Goal: Task Accomplishment & Management: Check status

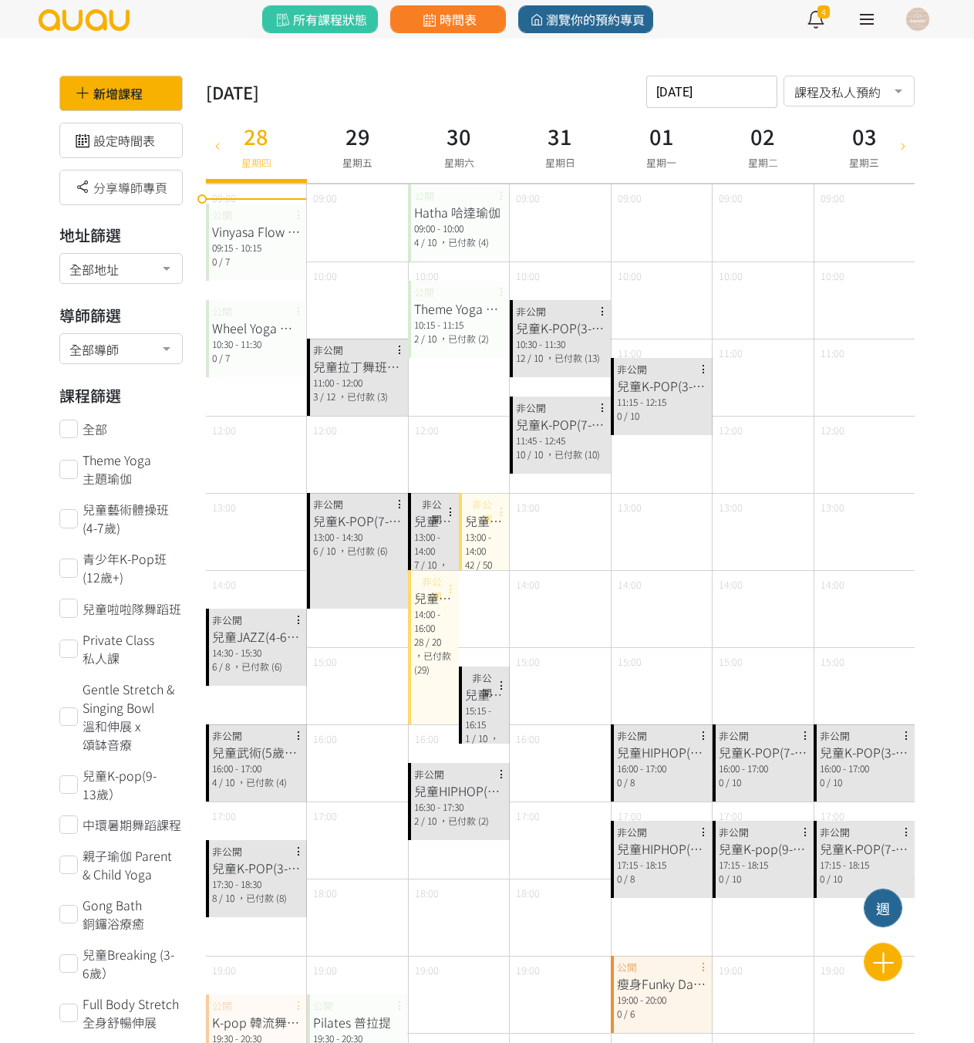
click at [244, 242] on div "09:15 - 10:15" at bounding box center [256, 248] width 89 height 14
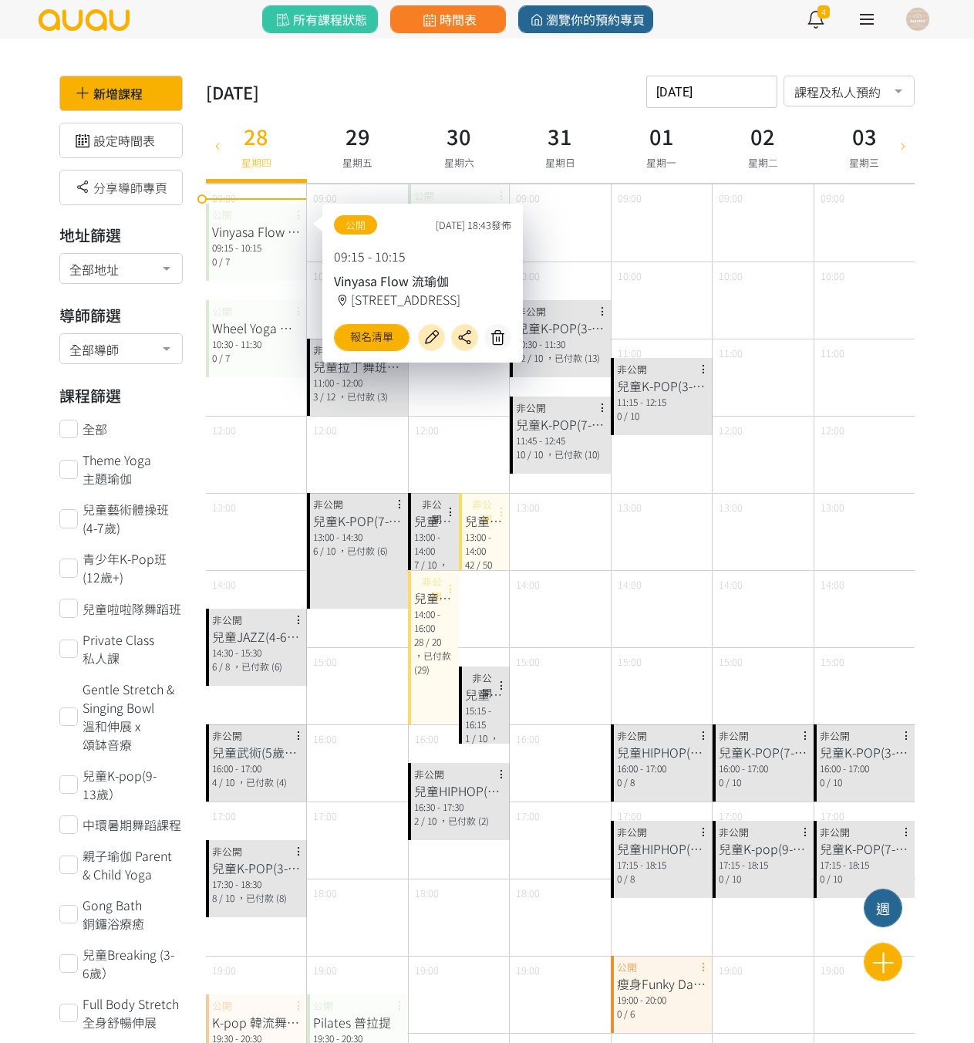
click at [245, 335] on div "Wheel Yoga 輪瑜伽" at bounding box center [256, 327] width 89 height 19
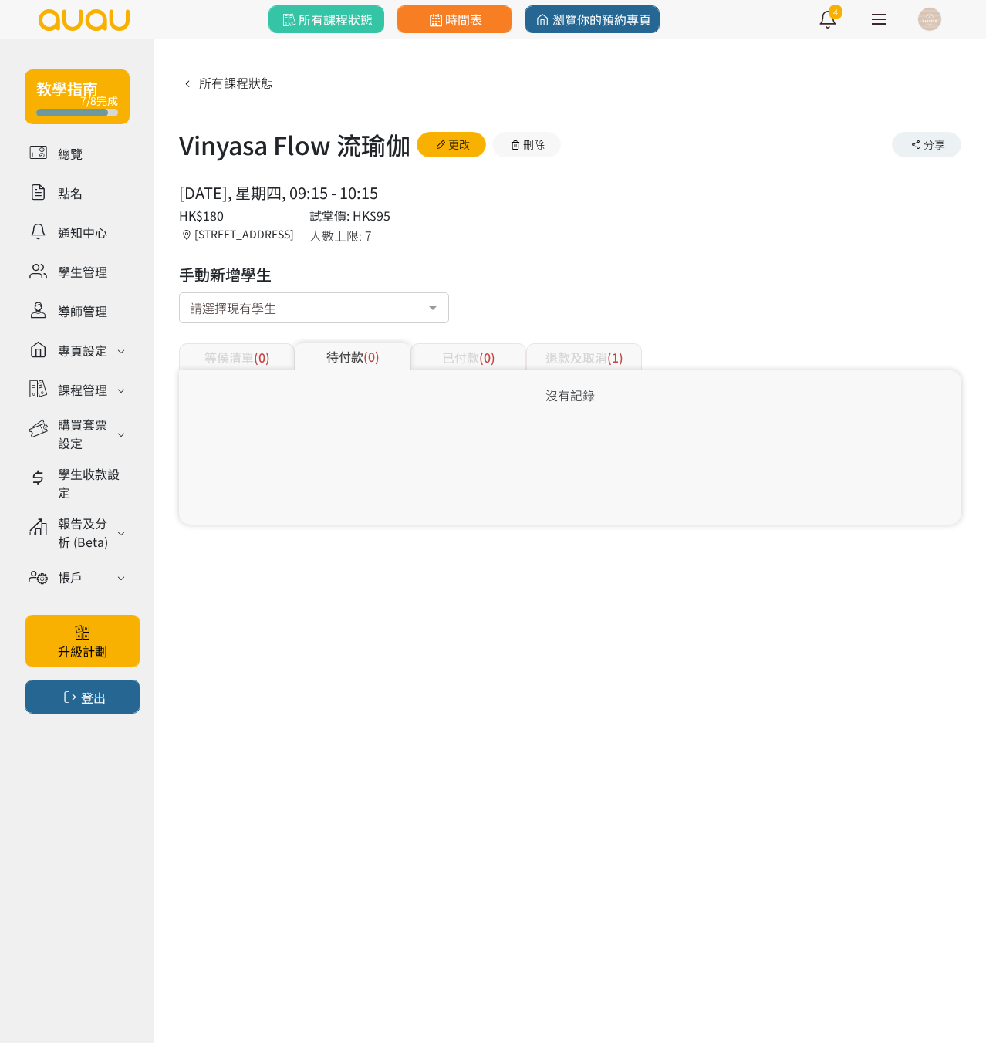
click at [598, 362] on div "退款及取消 (1)" at bounding box center [584, 356] width 116 height 27
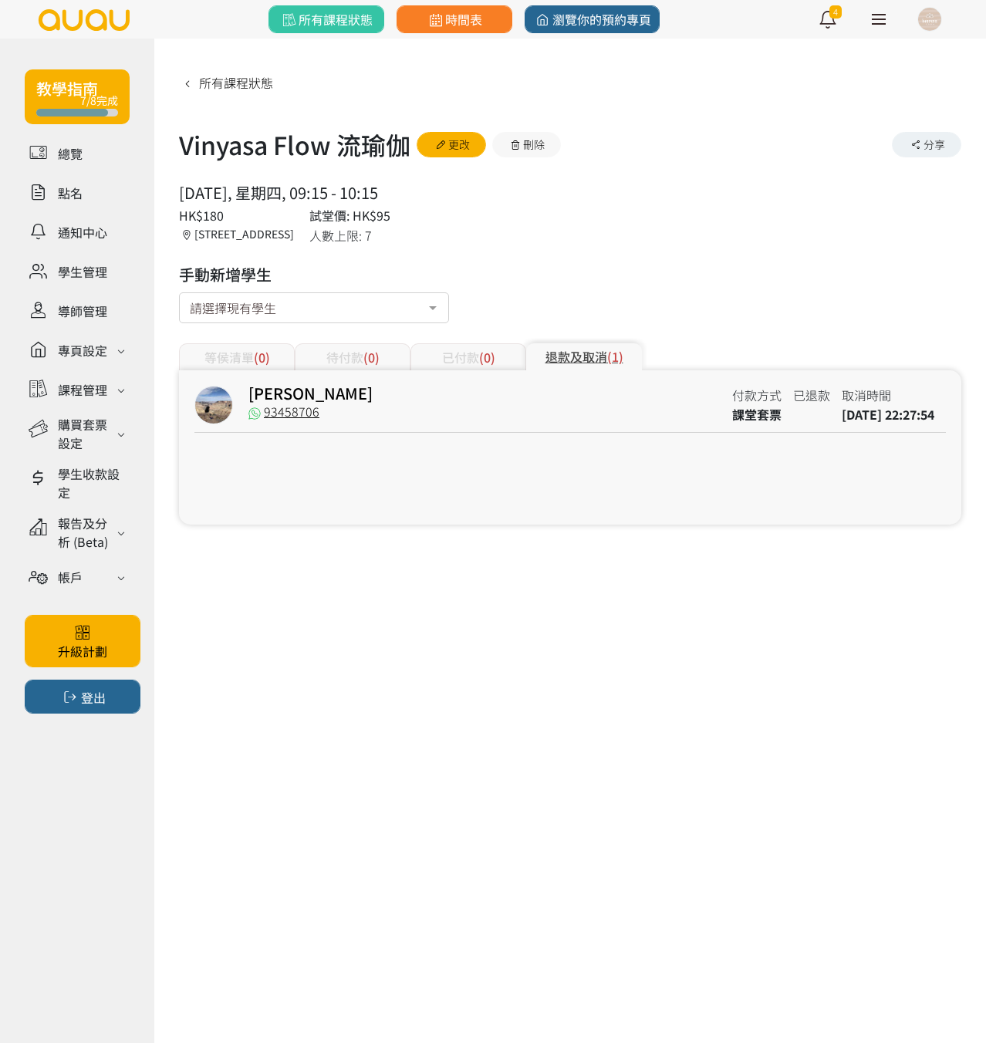
click at [472, 360] on div "已付款 (0)" at bounding box center [468, 356] width 116 height 27
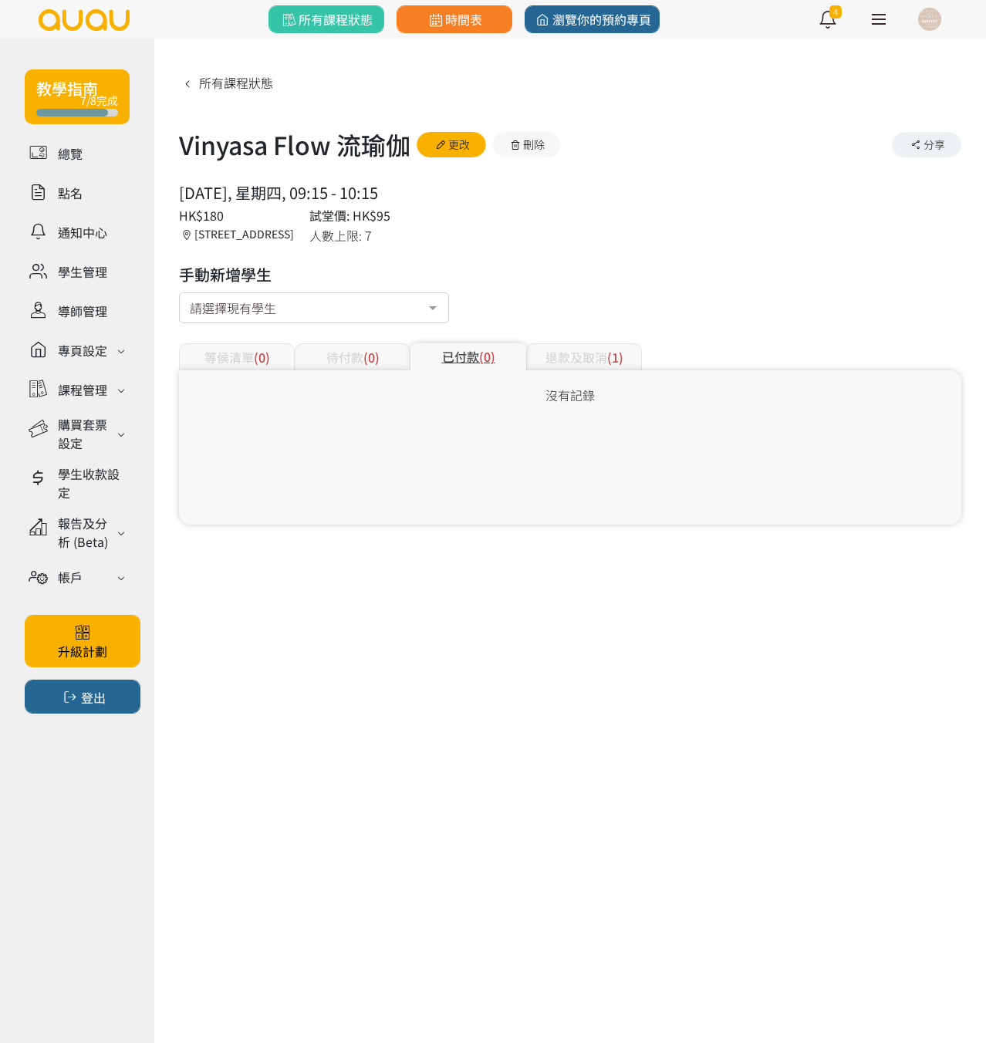
click at [349, 360] on div "待付款 (0)" at bounding box center [353, 356] width 116 height 27
click at [475, 341] on div "等侯清單 (0) 待付款 (0) 已付款 (0) 退款及取消 (0)" at bounding box center [570, 347] width 782 height 45
click at [558, 360] on div "退款及取消 (0)" at bounding box center [584, 356] width 116 height 27
click at [476, 360] on div "已付款 (0)" at bounding box center [468, 356] width 116 height 27
